Goal: Information Seeking & Learning: Compare options

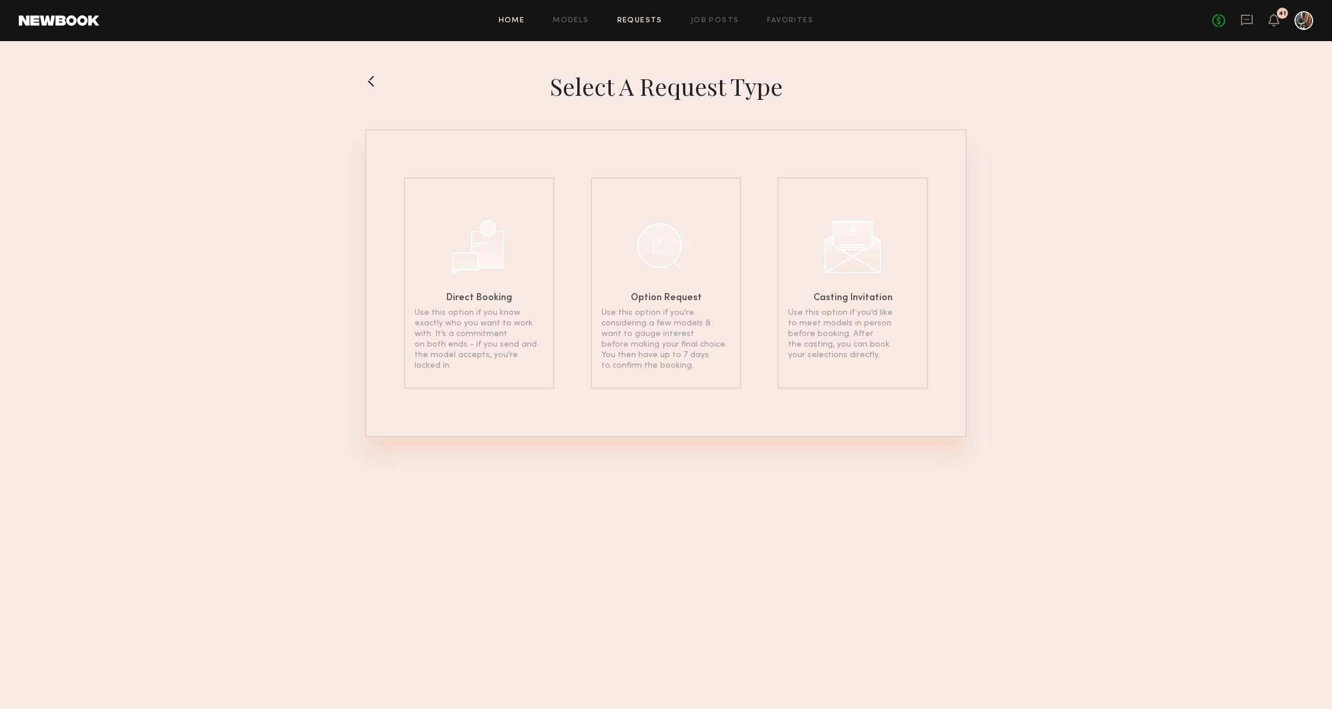
click at [511, 18] on link "Home" at bounding box center [512, 21] width 26 height 8
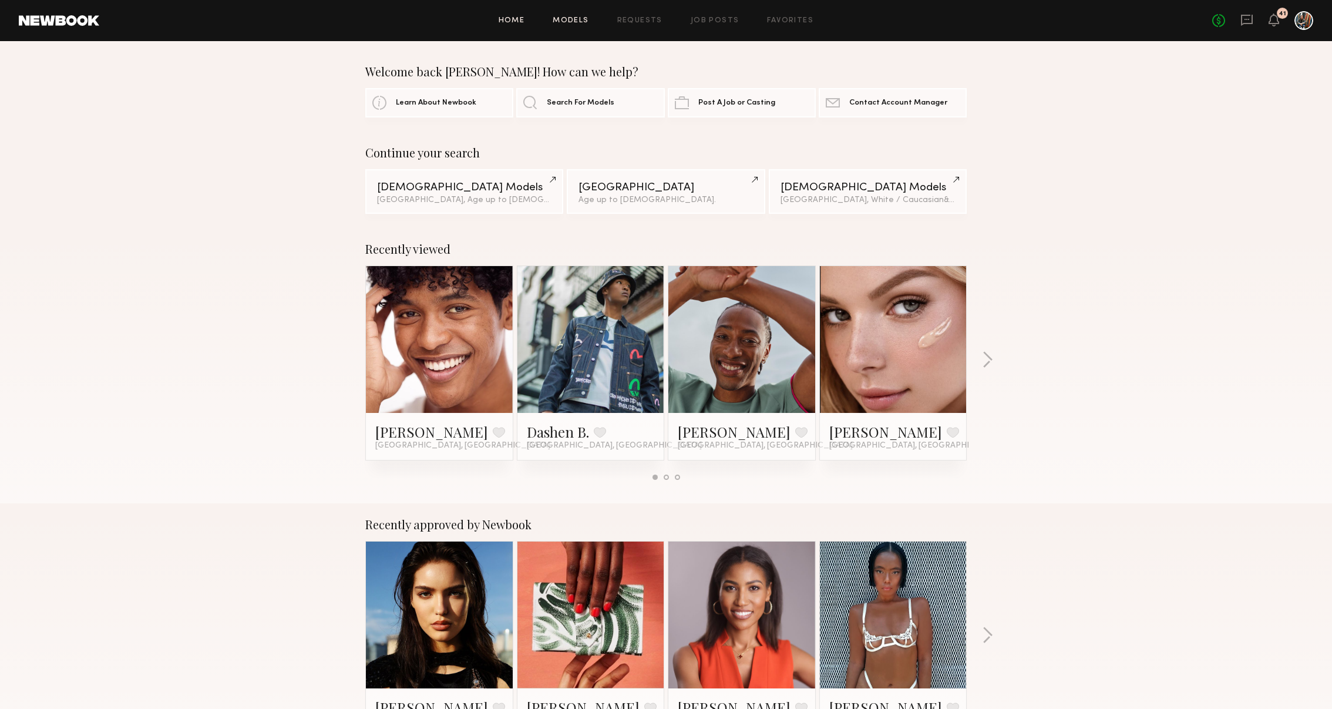
click at [587, 19] on link "Models" at bounding box center [571, 21] width 36 height 8
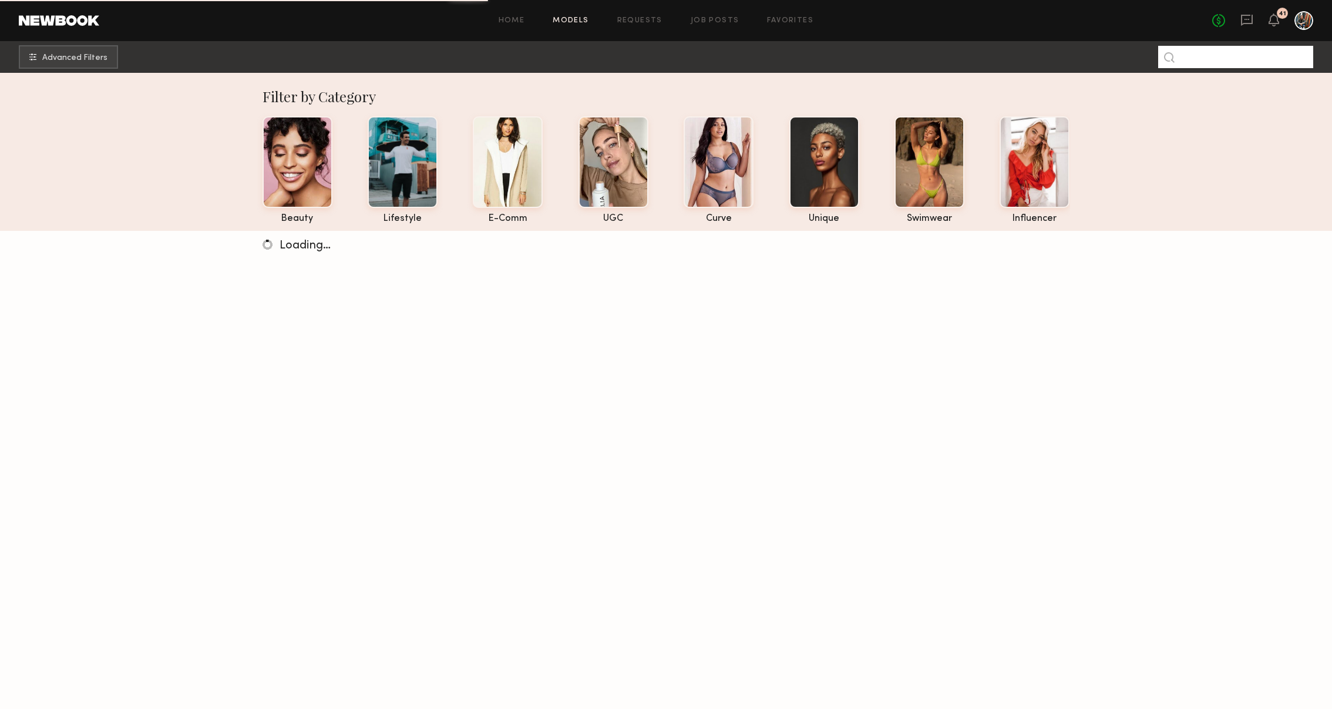
click at [1198, 60] on input at bounding box center [1235, 57] width 155 height 22
type input "*****"
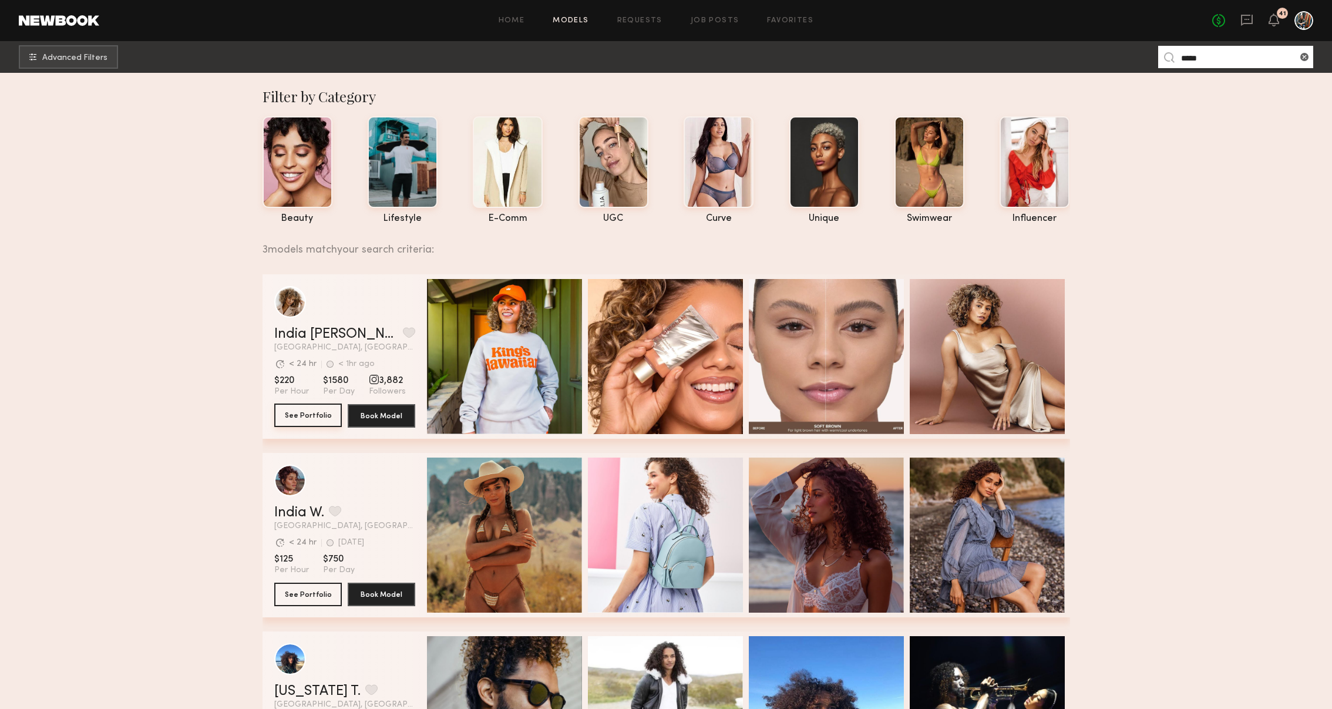
click at [299, 418] on button "See Portfolio" at bounding box center [308, 414] width 68 height 23
click at [1188, 63] on input "*****" at bounding box center [1235, 57] width 155 height 22
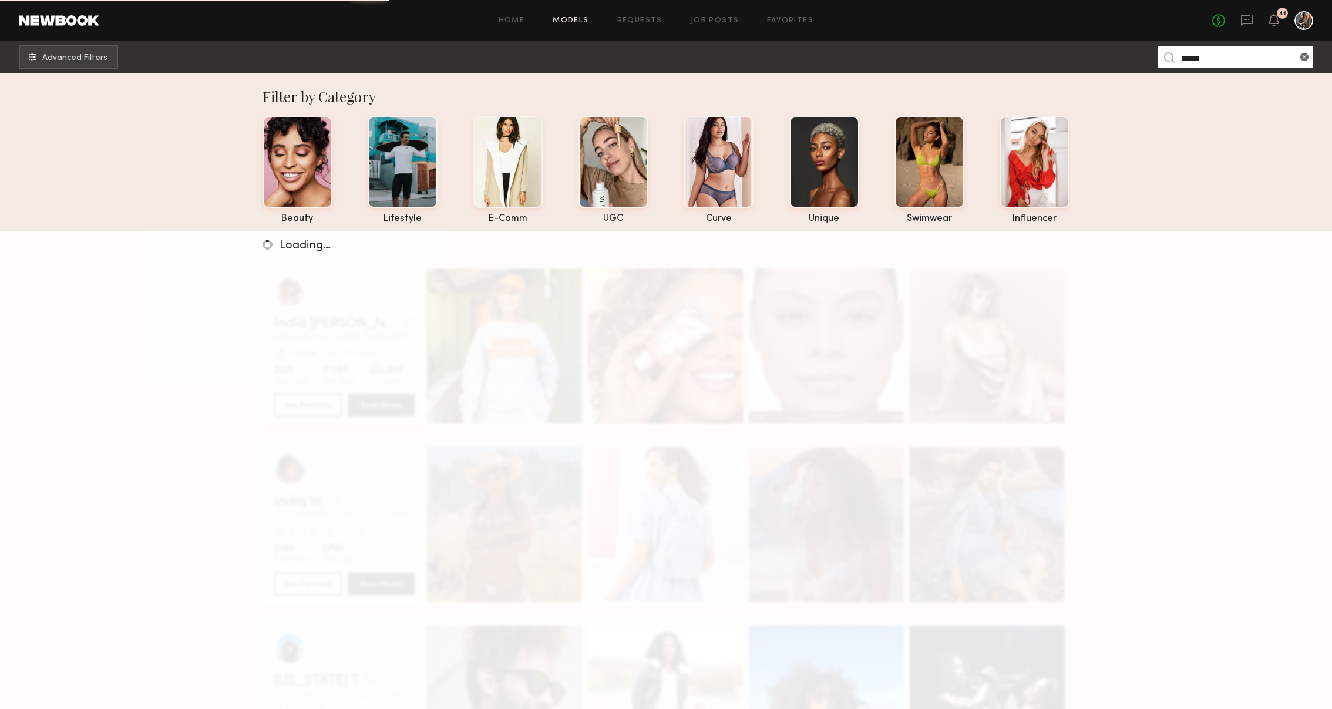
type input "******"
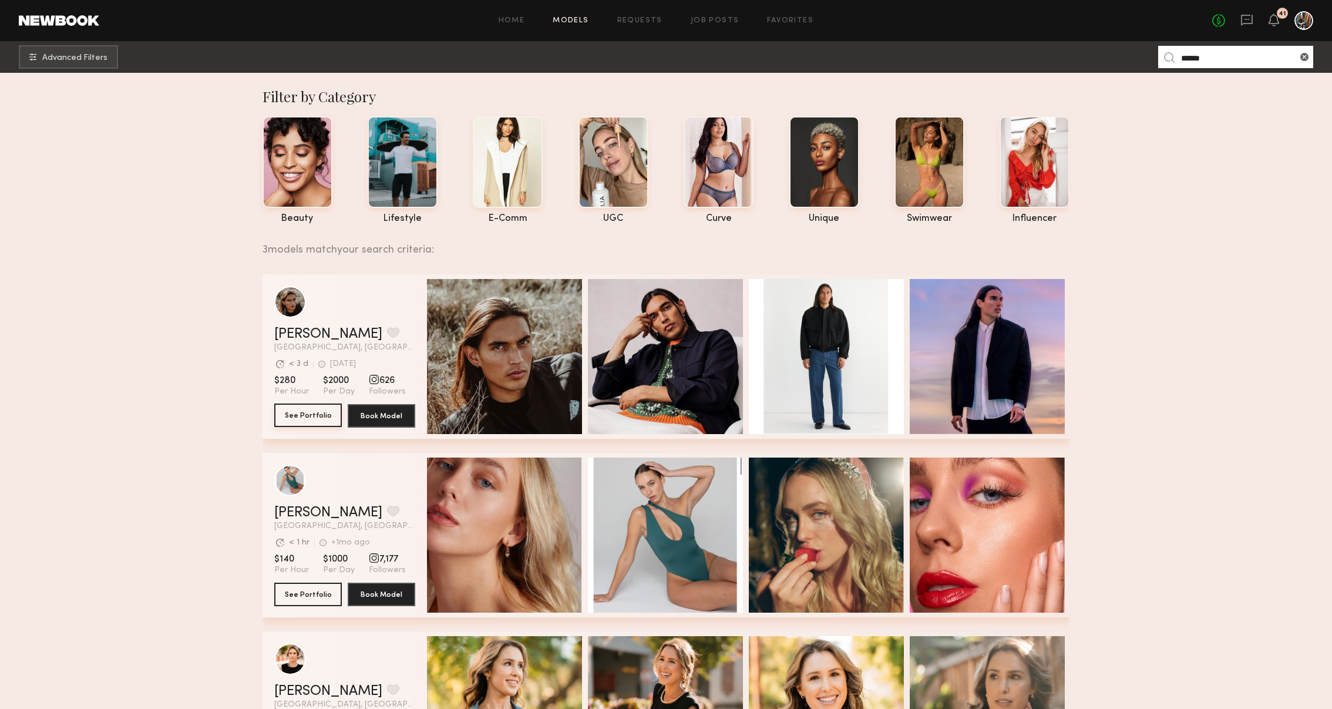
click at [291, 414] on button "See Portfolio" at bounding box center [308, 414] width 68 height 23
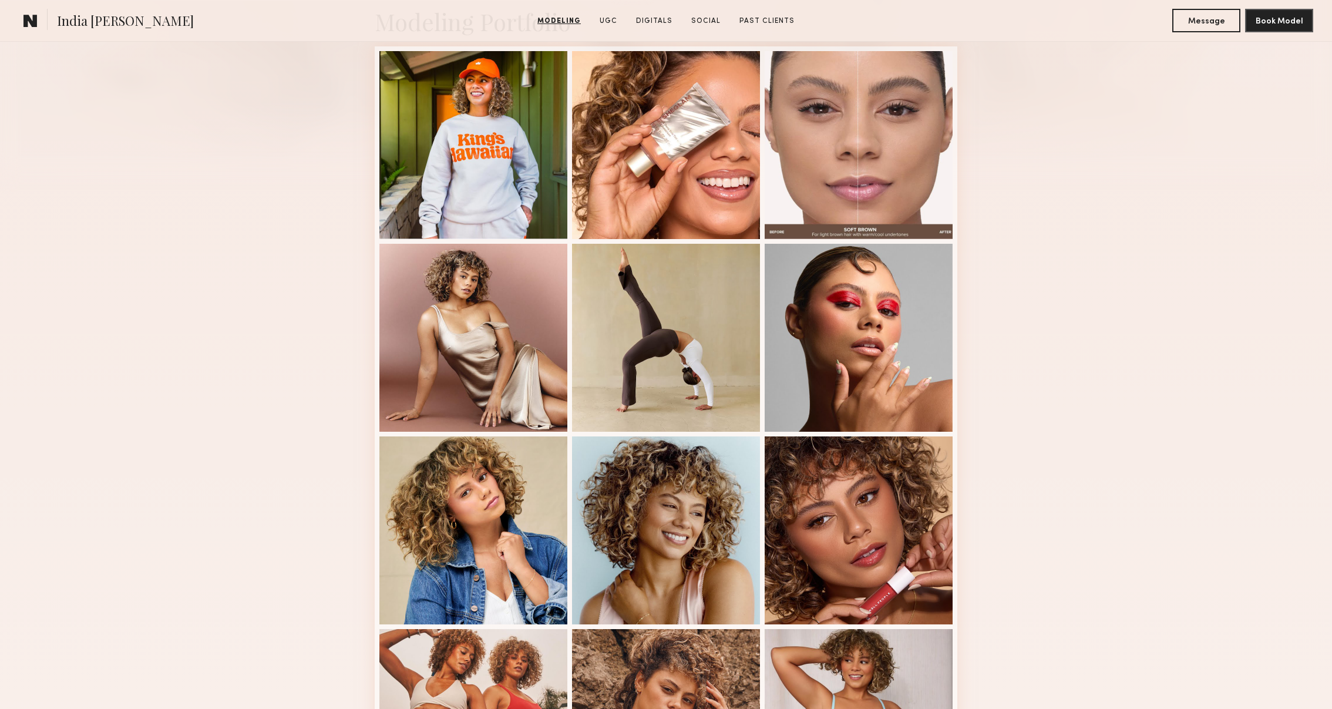
scroll to position [274, 0]
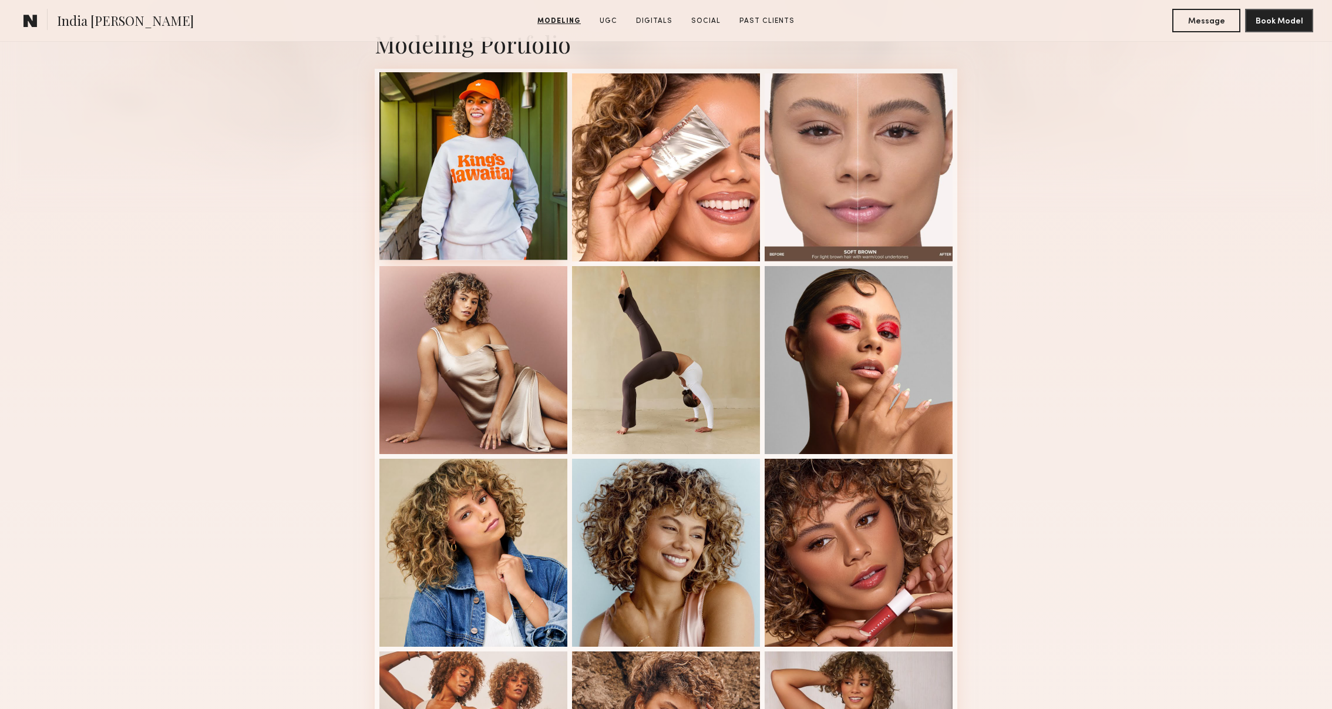
click at [511, 163] on div at bounding box center [473, 166] width 188 height 188
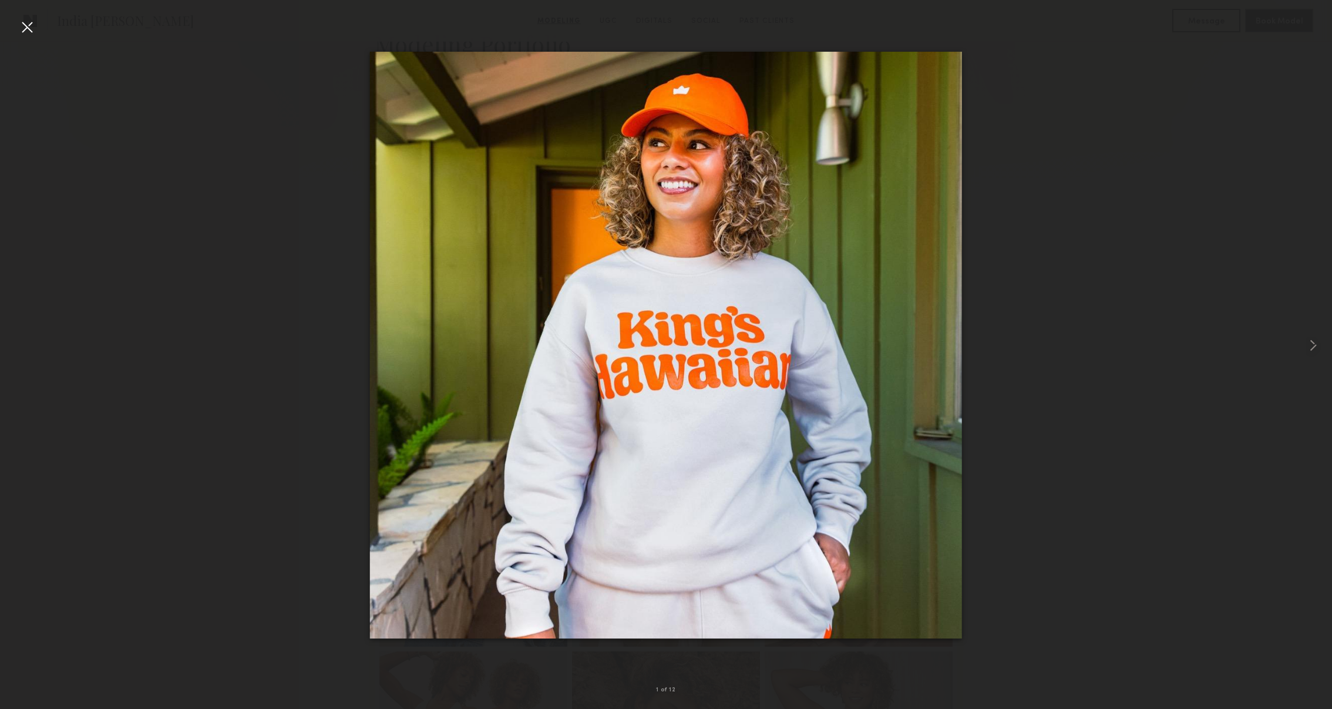
click at [25, 29] on div at bounding box center [27, 27] width 19 height 19
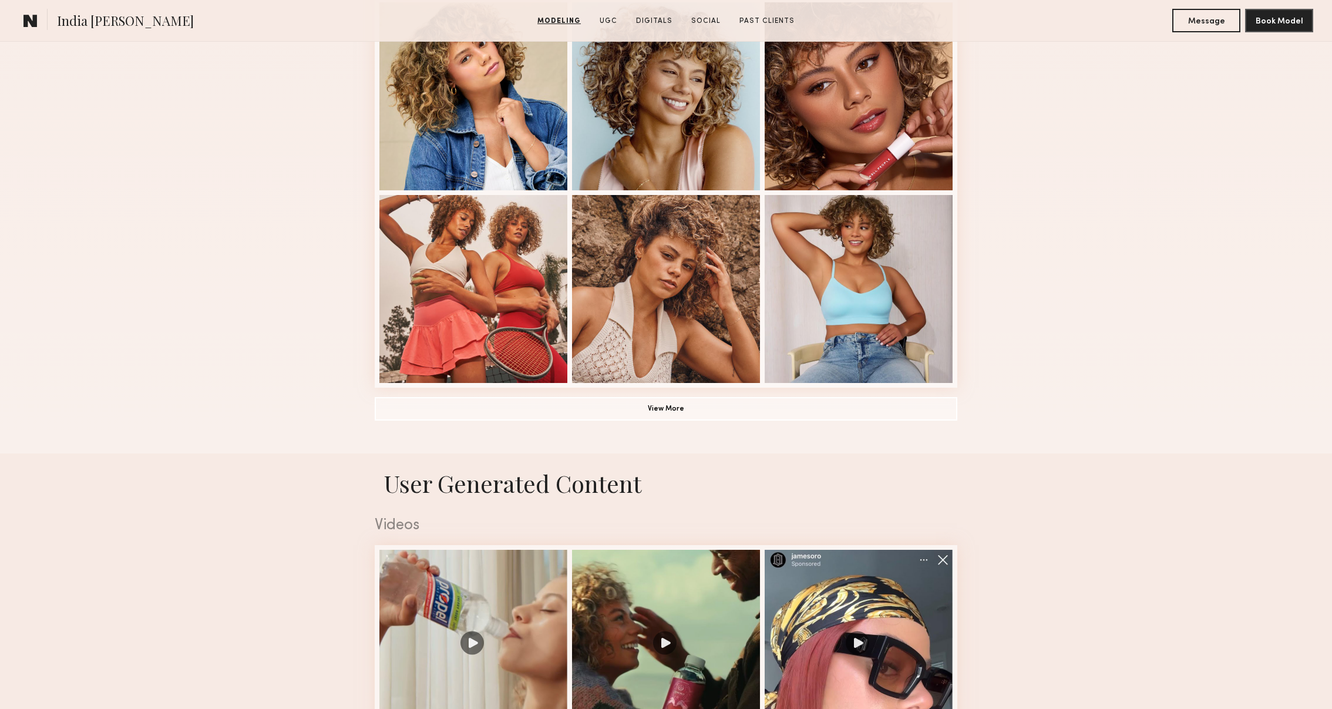
scroll to position [874, 0]
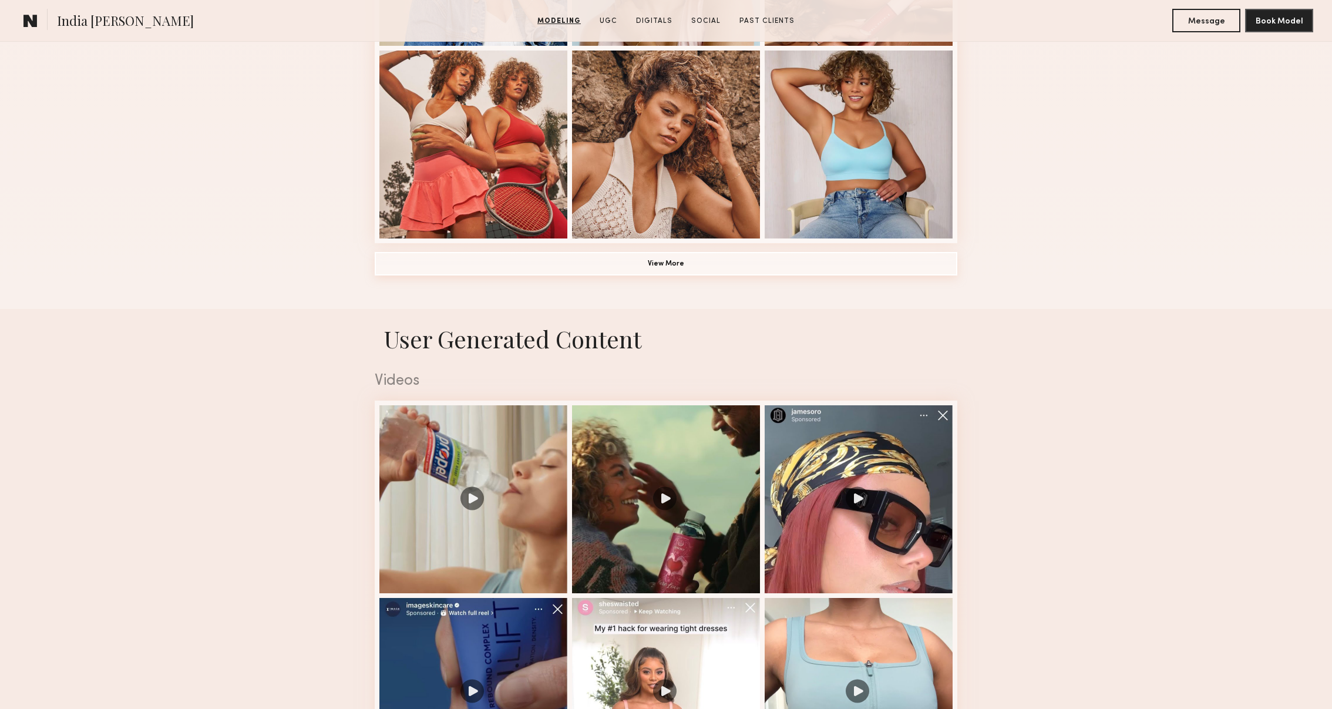
click at [657, 262] on button "View More" at bounding box center [666, 263] width 583 height 23
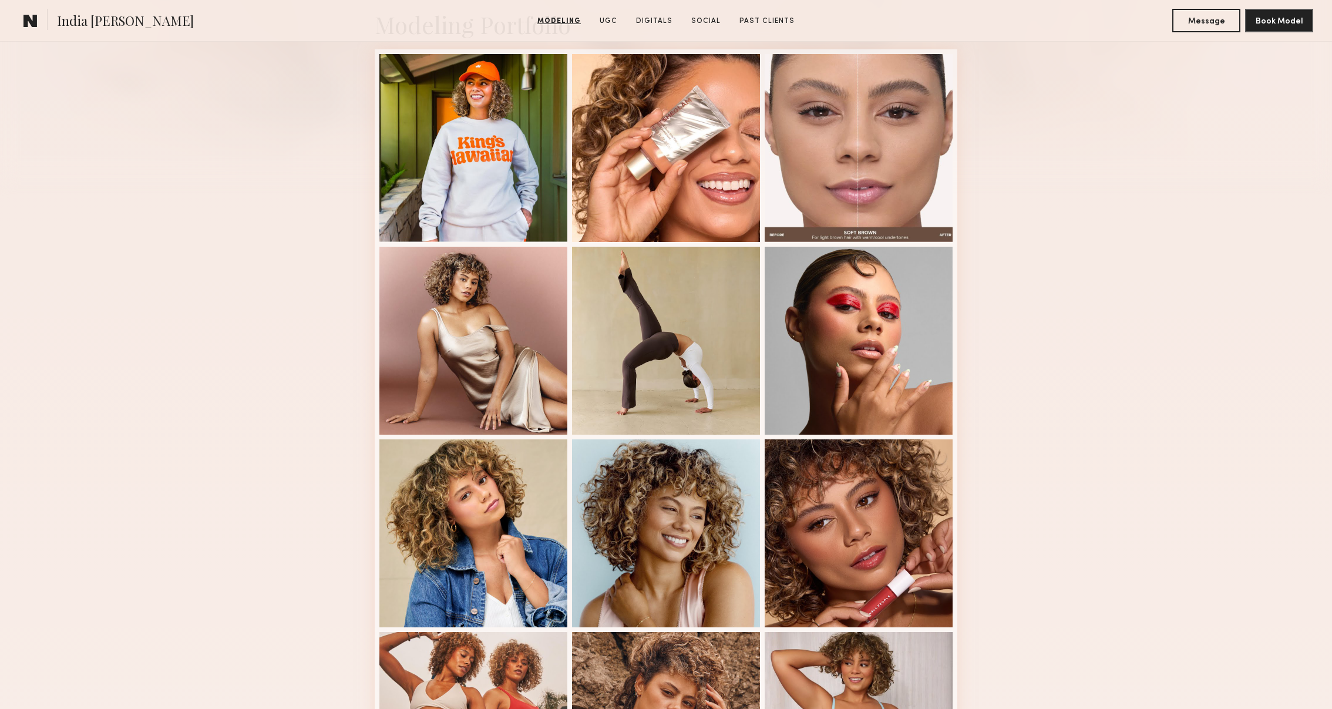
scroll to position [242, 0]
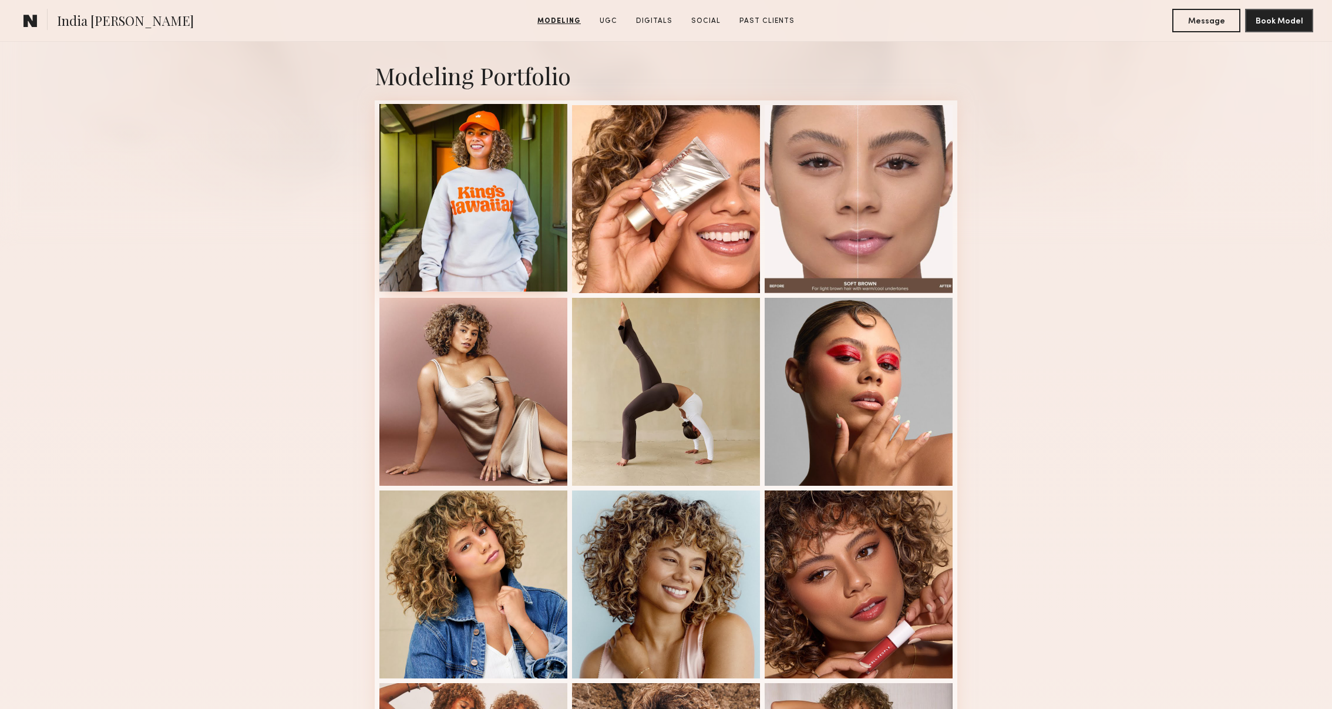
click at [524, 174] on div at bounding box center [473, 198] width 188 height 188
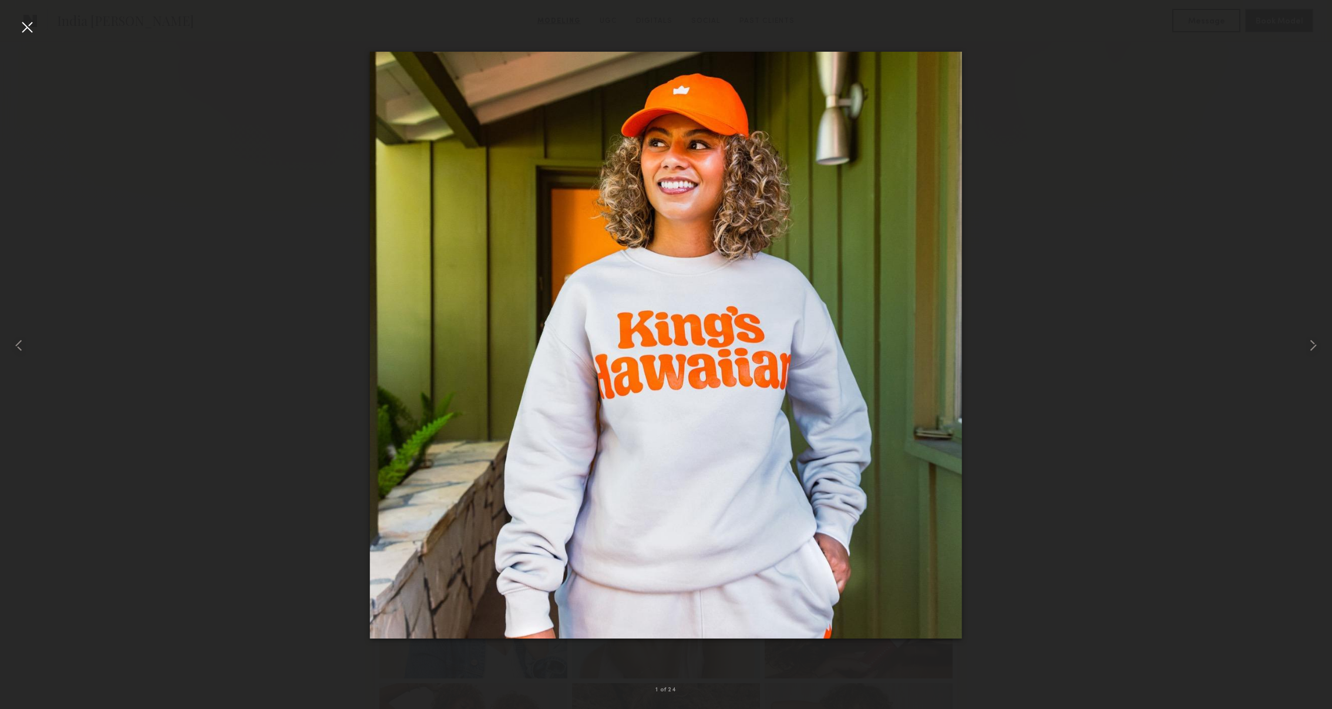
click at [28, 25] on div at bounding box center [27, 27] width 19 height 19
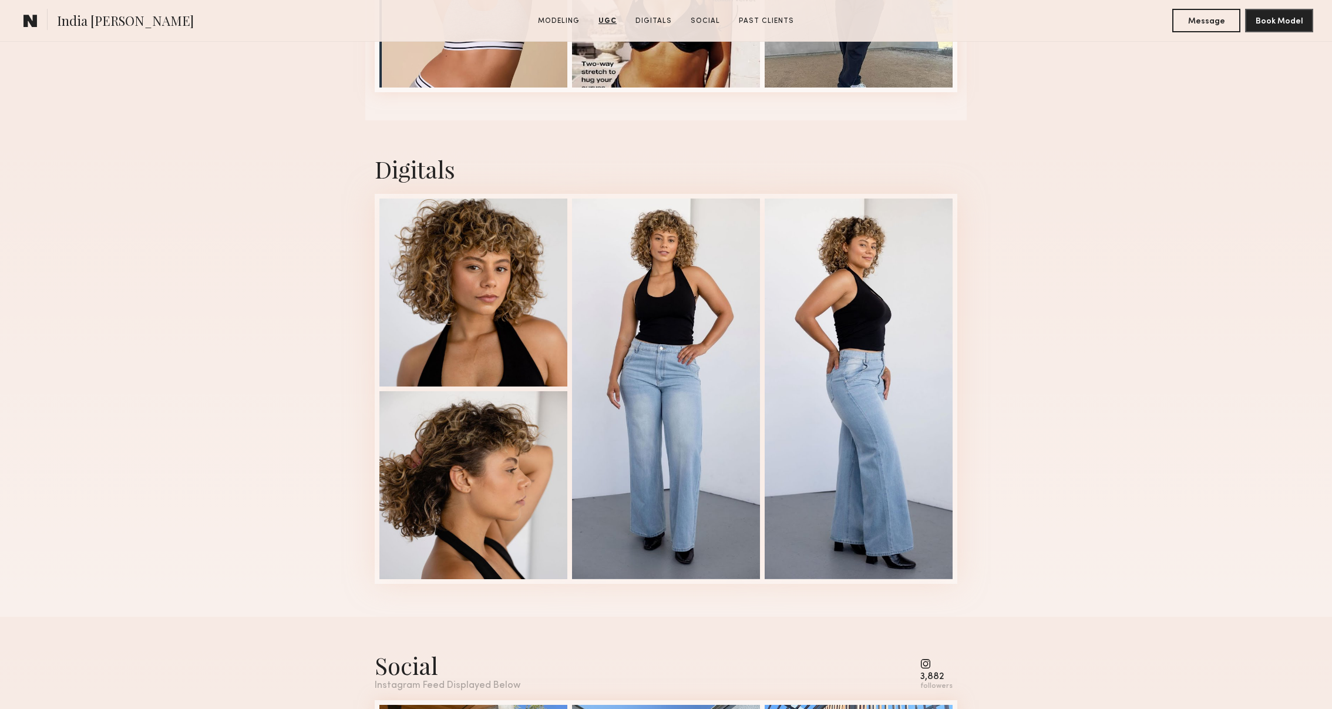
scroll to position [2957, 0]
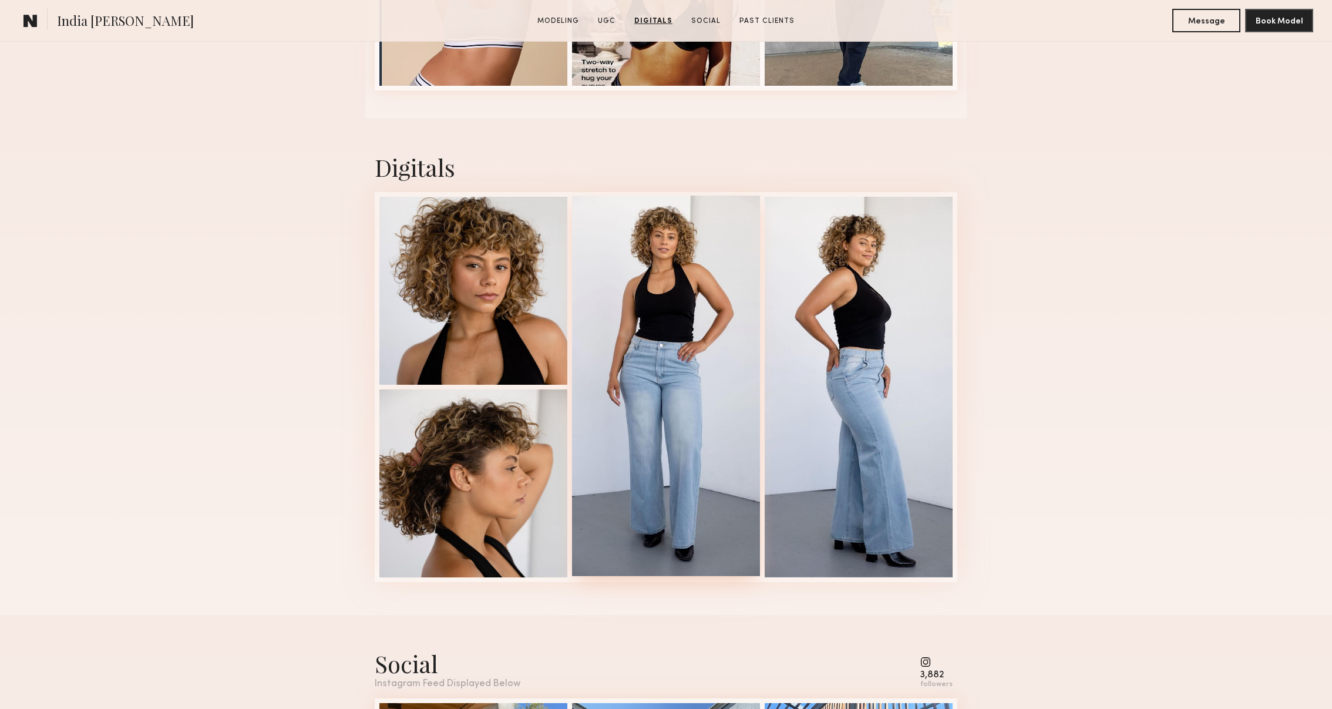
click at [645, 402] on div at bounding box center [666, 386] width 188 height 381
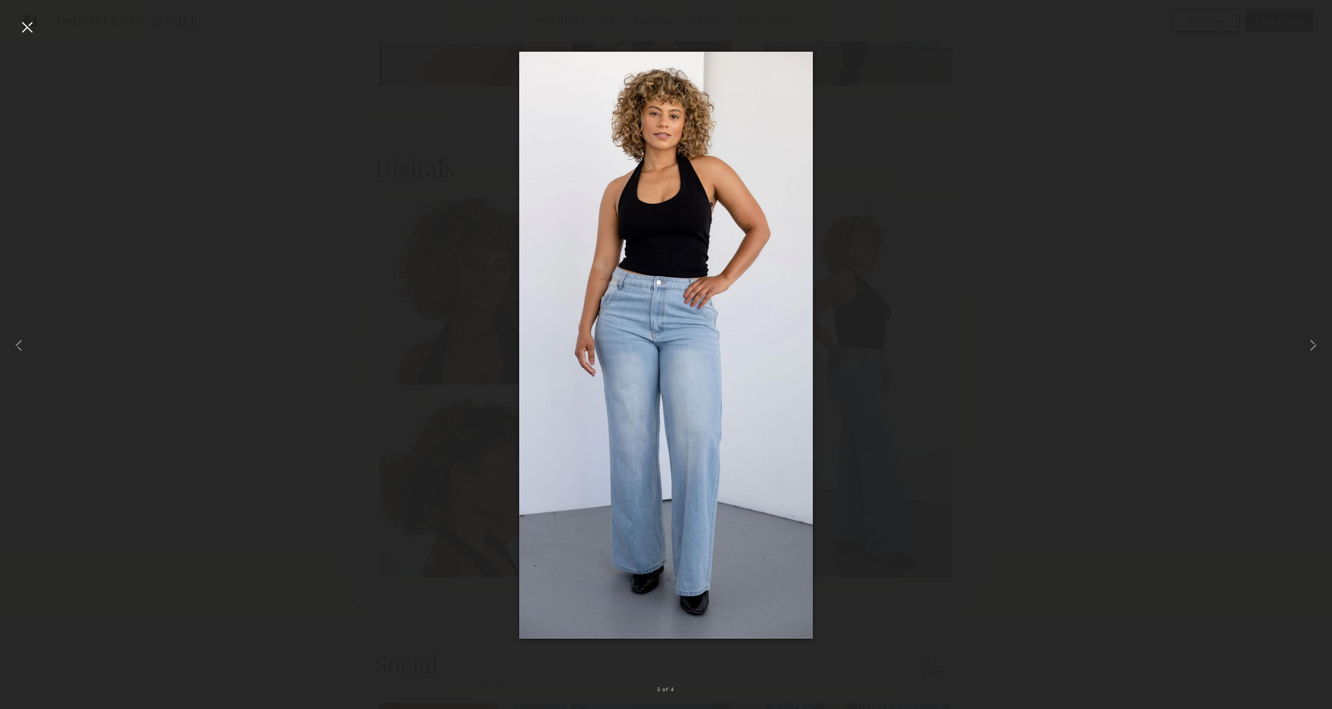
click at [31, 32] on div at bounding box center [27, 27] width 19 height 19
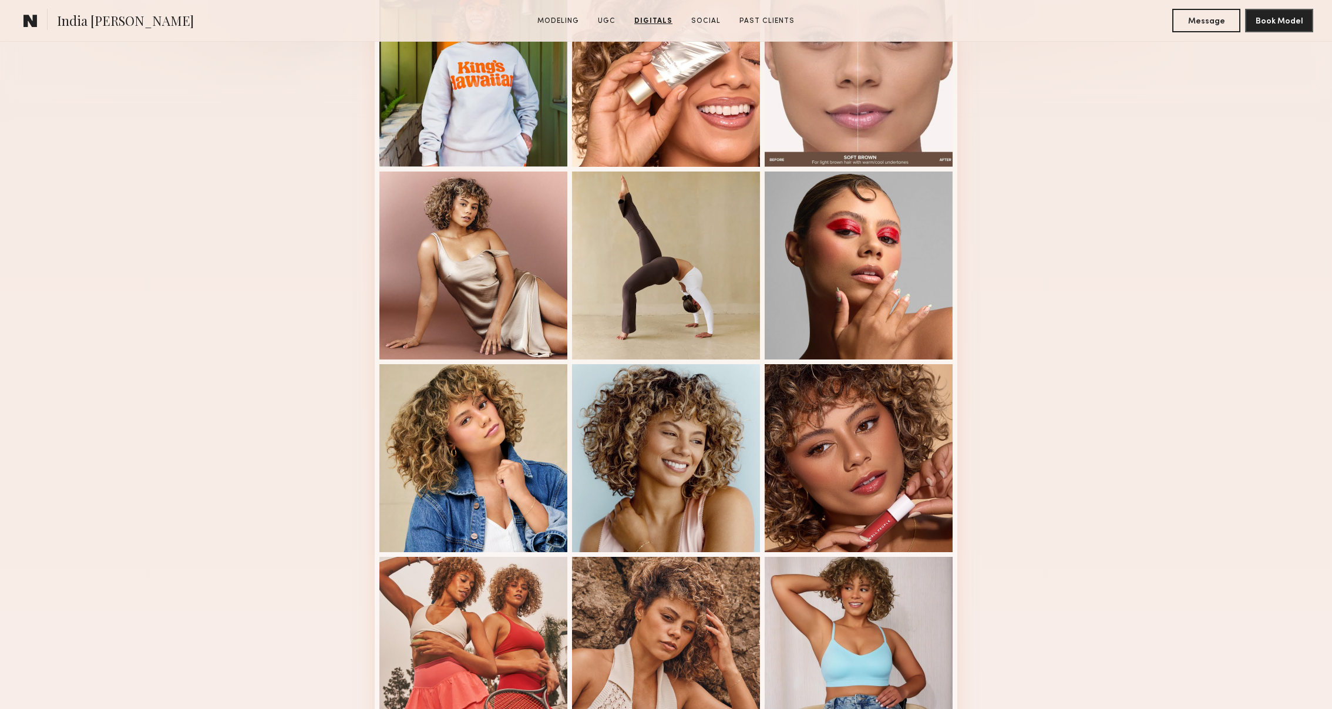
scroll to position [0, 0]
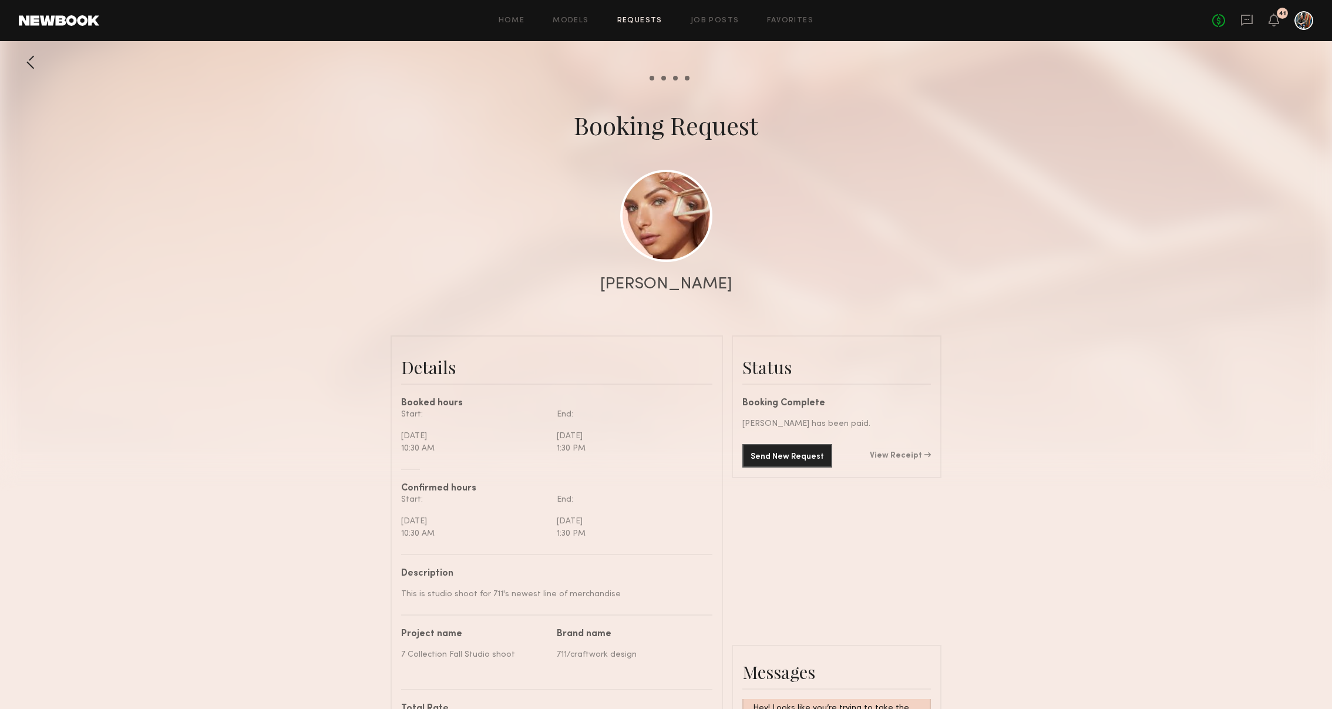
scroll to position [729, 0]
click at [671, 239] on link at bounding box center [666, 215] width 92 height 92
